Goal: Check status: Check status

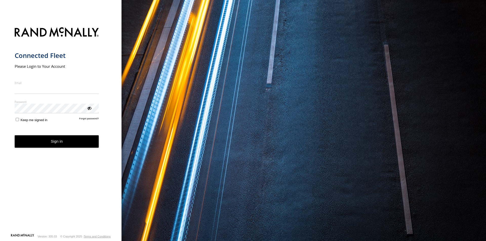
type input "**********"
click at [68, 147] on button "Sign in" at bounding box center [57, 141] width 84 height 12
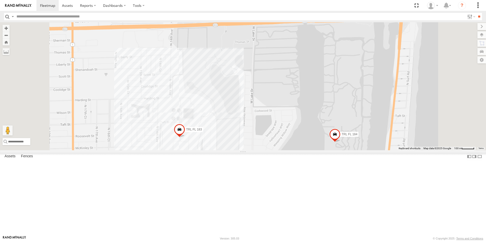
drag, startPoint x: 367, startPoint y: 175, endPoint x: 386, endPoint y: 102, distance: 75.1
click at [386, 102] on div "015910000671878 1103-5 703-1 TRL FL 179 602 TRL FL 184 TRL FL 183" at bounding box center [243, 86] width 486 height 128
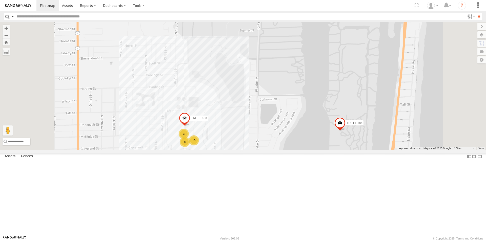
click at [346, 131] on span at bounding box center [340, 125] width 11 height 14
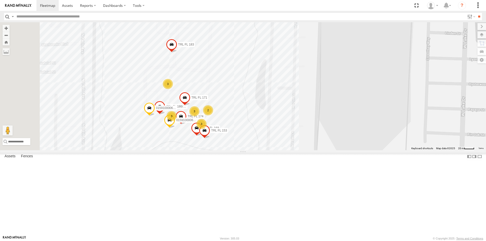
drag, startPoint x: 266, startPoint y: 166, endPoint x: 291, endPoint y: 126, distance: 46.8
click at [291, 126] on div "015910000671878 1103-5 703-1 TRL FL 179 602 TRL FL 184 TRL FL 183 TRL FL 184 Al…" at bounding box center [243, 86] width 486 height 128
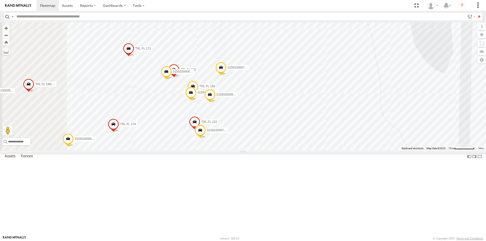
drag, startPoint x: 285, startPoint y: 145, endPoint x: 365, endPoint y: 64, distance: 114.3
click at [365, 64] on div "015910000671878 1103-5 703-1 TRL FL 179 602 TRL FL 184 TRL FL 183 TRL FL 184 Al…" at bounding box center [243, 86] width 486 height 128
